Goal: Transaction & Acquisition: Purchase product/service

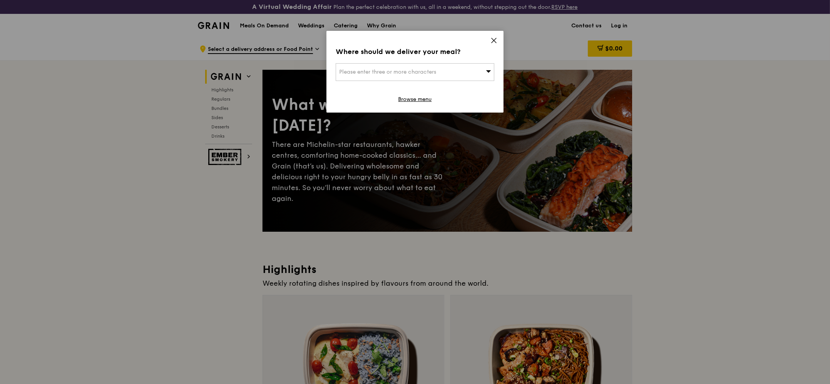
click at [419, 67] on div "Please enter three or more characters" at bounding box center [415, 72] width 159 height 18
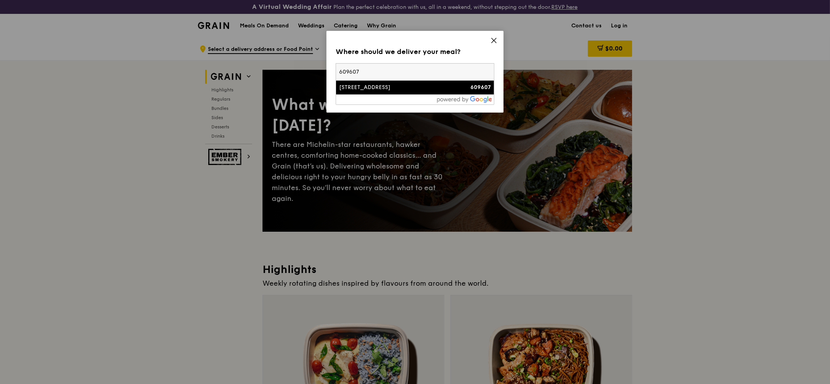
type input "609607"
click at [389, 88] on div "[STREET_ADDRESS]" at bounding box center [396, 88] width 114 height 8
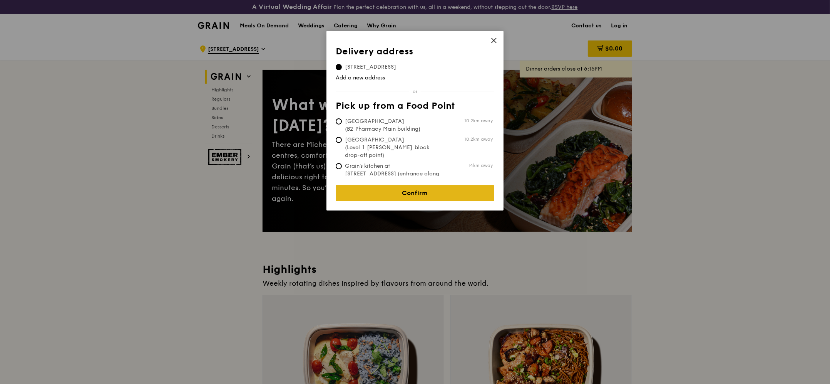
click at [410, 188] on link "Confirm" at bounding box center [415, 193] width 159 height 16
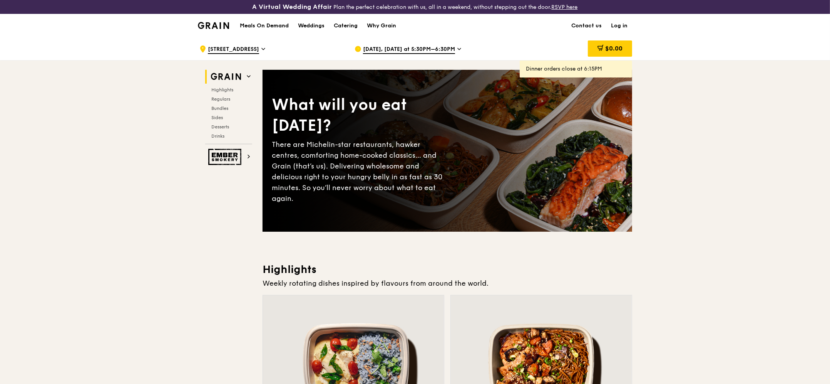
scroll to position [0, 0]
click at [392, 45] on span "[DATE], [DATE] at 5:30PM–6:30PM" at bounding box center [409, 49] width 92 height 8
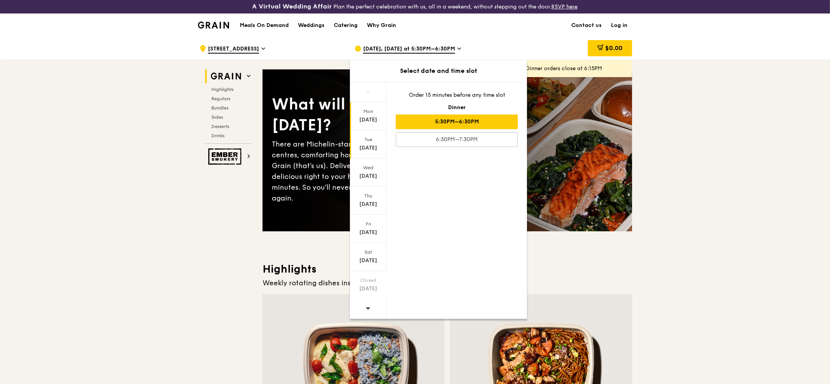
click at [374, 150] on div "[DATE]" at bounding box center [368, 148] width 34 height 8
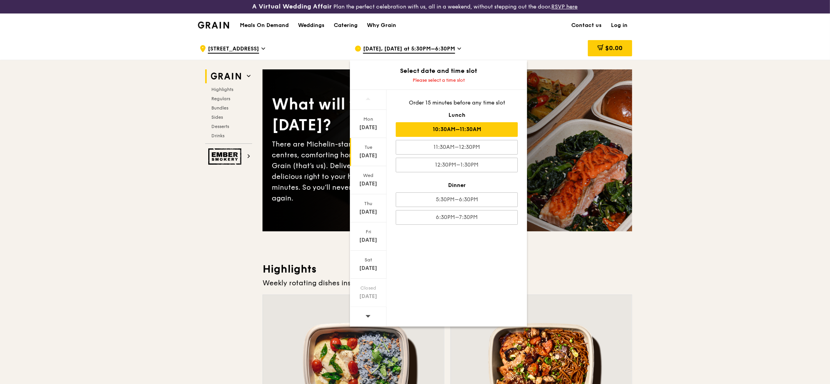
click at [430, 133] on div "10:30AM–11:30AM" at bounding box center [457, 129] width 122 height 15
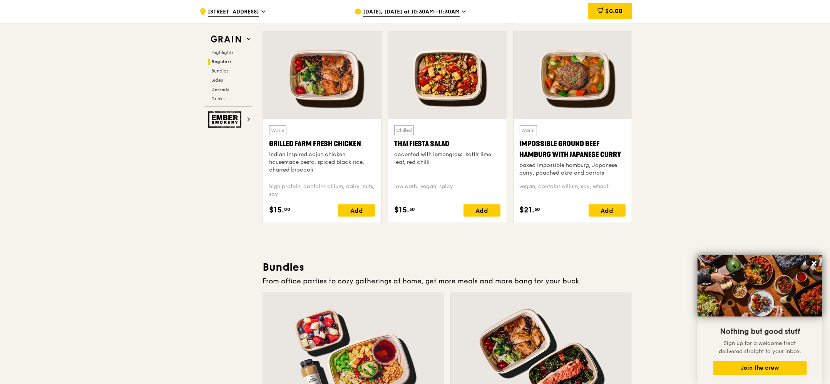
scroll to position [886, 0]
click at [390, 15] on span "[DATE], [DATE] at 10:30AM–11:30AM" at bounding box center [411, 12] width 97 height 8
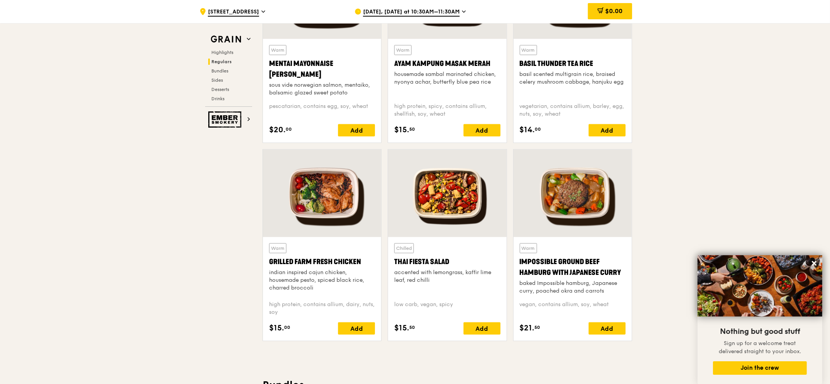
scroll to position [768, 0]
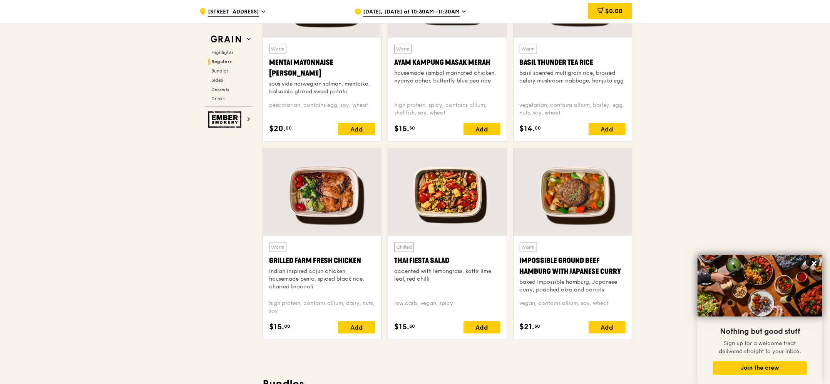
click at [377, 11] on span "[DATE], [DATE] at 10:30AM–11:30AM" at bounding box center [411, 12] width 97 height 8
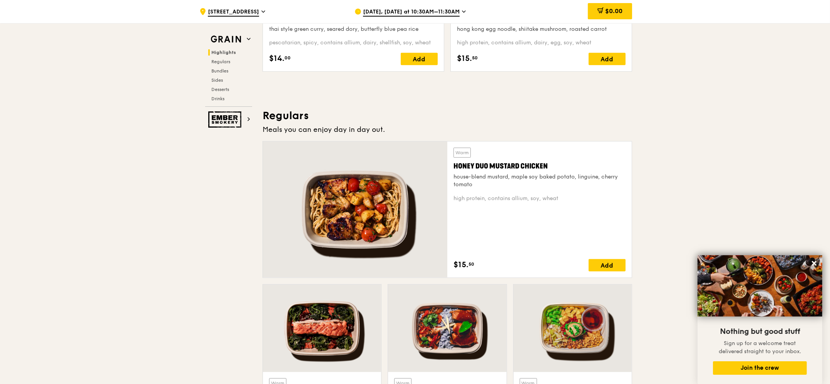
scroll to position [0, 0]
